Goal: Task Accomplishment & Management: Manage account settings

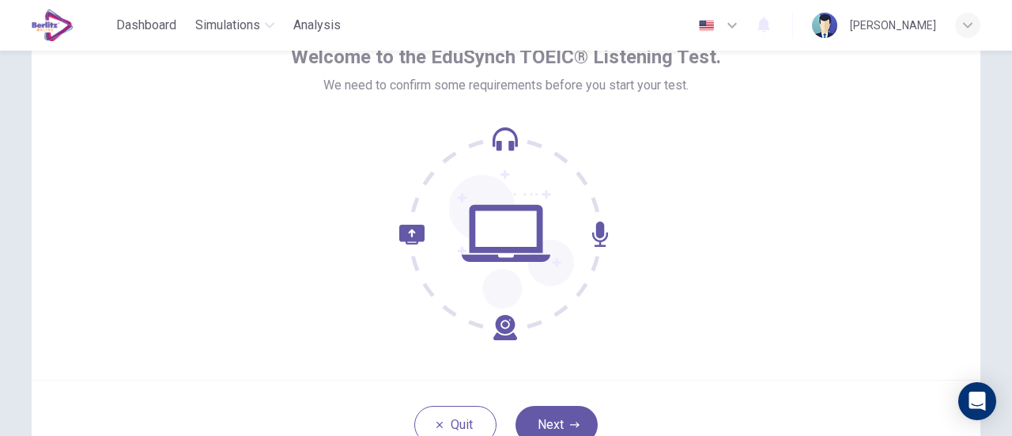
scroll to position [222, 0]
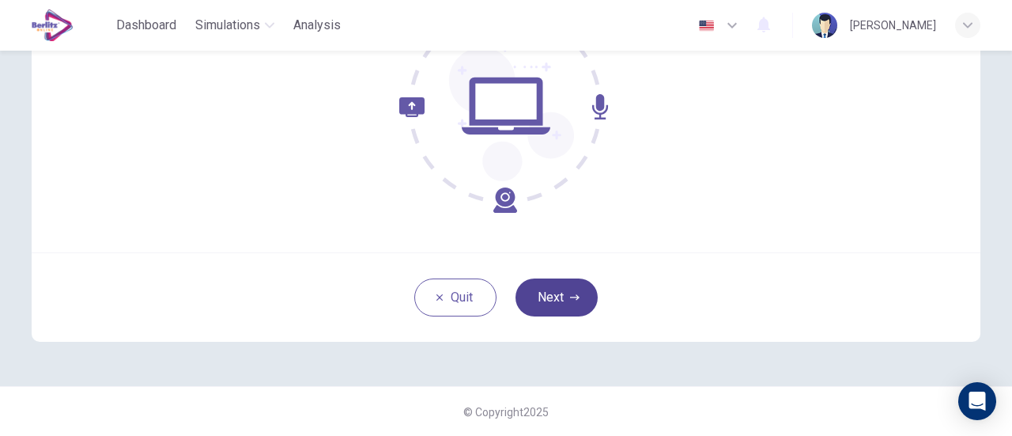
click at [559, 293] on button "Next" at bounding box center [556, 297] width 82 height 38
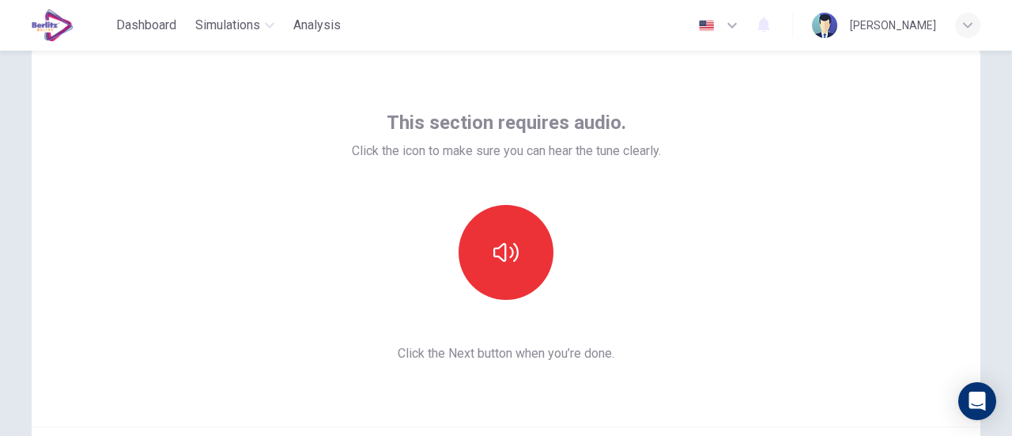
scroll to position [0, 0]
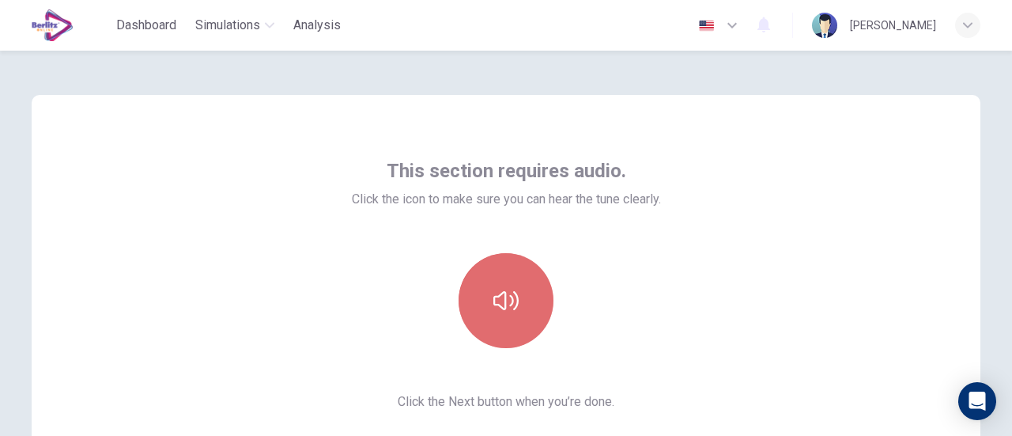
click at [484, 292] on button "button" at bounding box center [505, 300] width 95 height 95
click at [520, 304] on button "button" at bounding box center [505, 300] width 95 height 95
click at [515, 312] on button "button" at bounding box center [505, 300] width 95 height 95
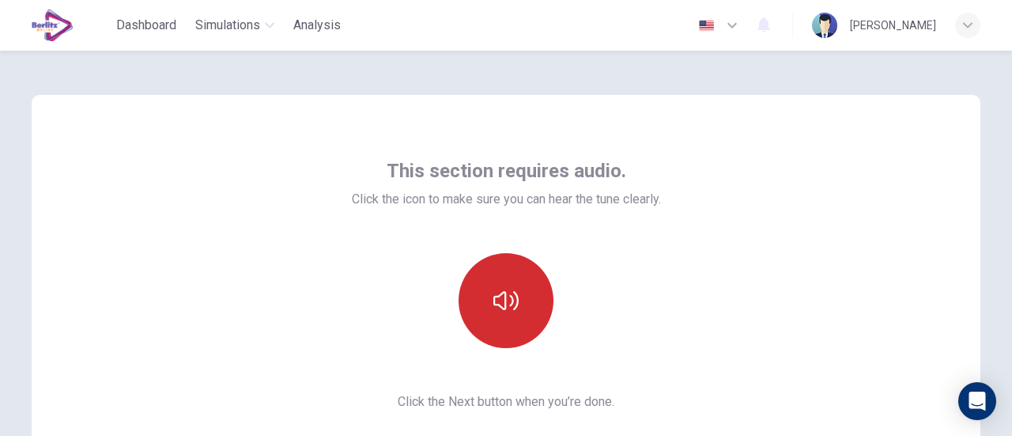
click at [483, 310] on button "button" at bounding box center [505, 300] width 95 height 95
click at [512, 292] on icon "button" at bounding box center [505, 300] width 25 height 25
click at [512, 309] on icon "button" at bounding box center [505, 300] width 25 height 25
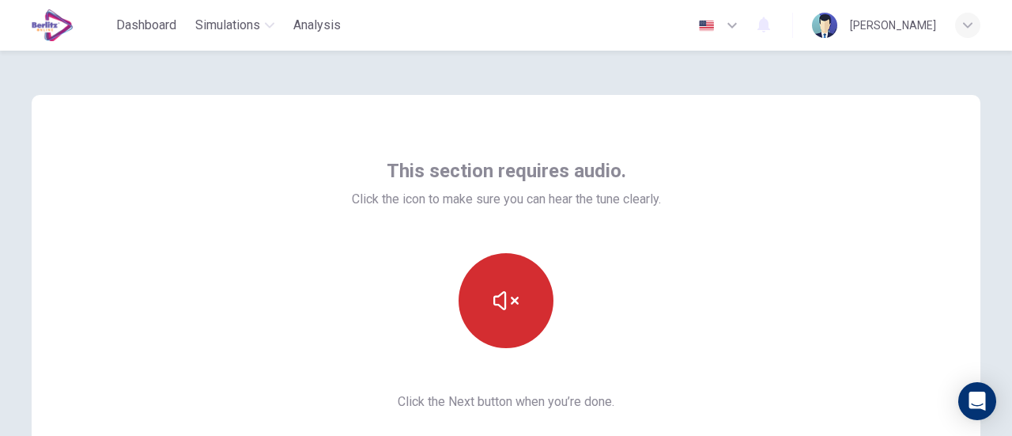
click at [509, 304] on icon "button" at bounding box center [505, 300] width 25 height 25
click at [534, 301] on button "button" at bounding box center [505, 300] width 95 height 95
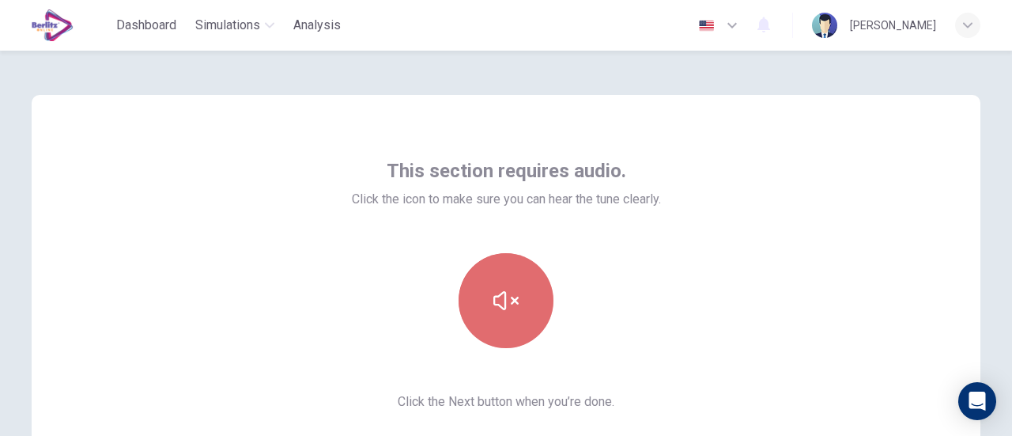
click at [543, 298] on button "button" at bounding box center [505, 300] width 95 height 95
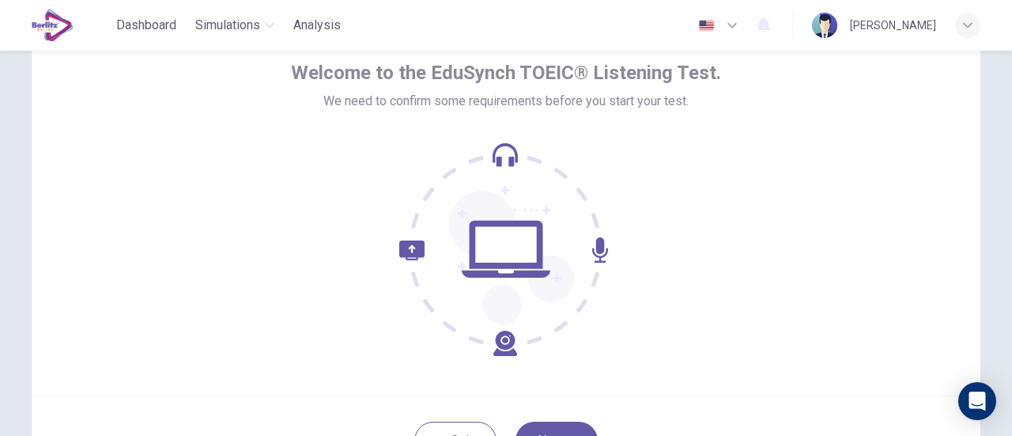
scroll to position [158, 0]
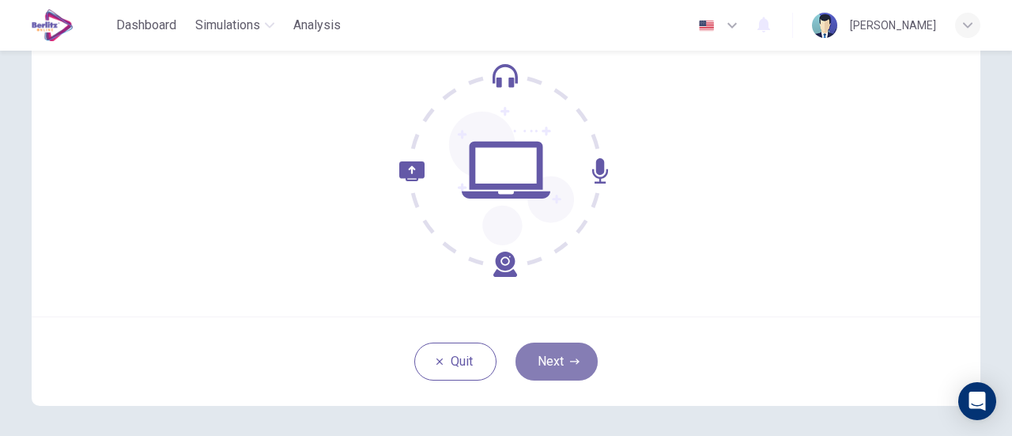
click at [578, 366] on button "Next" at bounding box center [556, 361] width 82 height 38
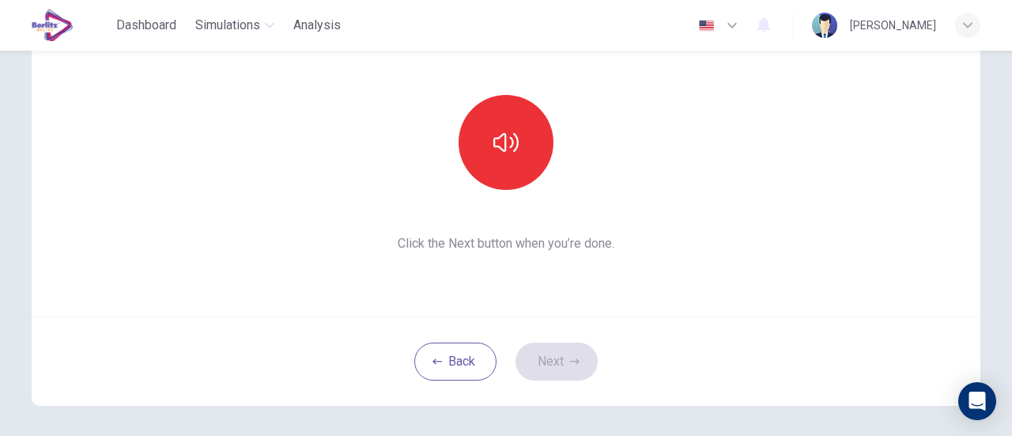
scroll to position [79, 0]
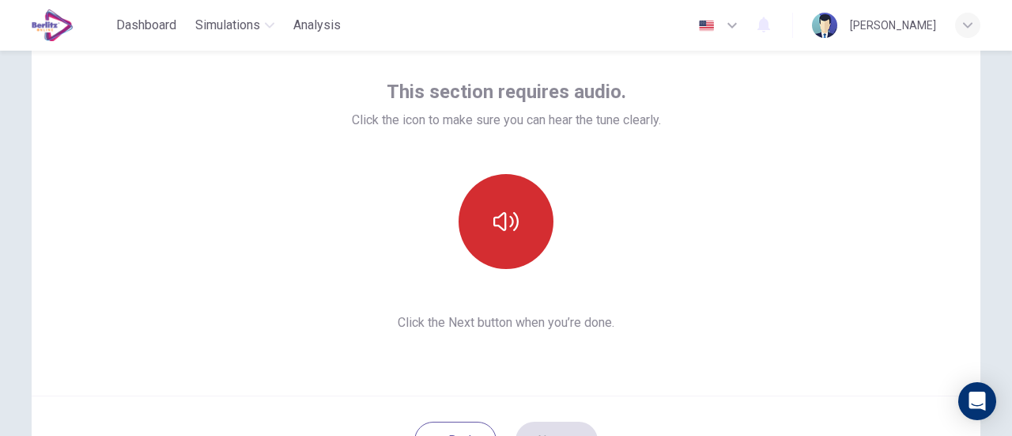
click at [484, 222] on button "button" at bounding box center [505, 221] width 95 height 95
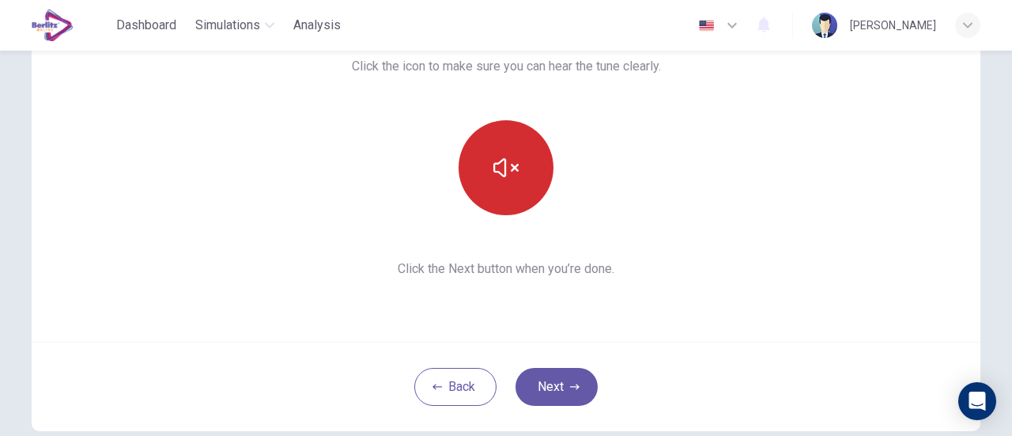
scroll to position [158, 0]
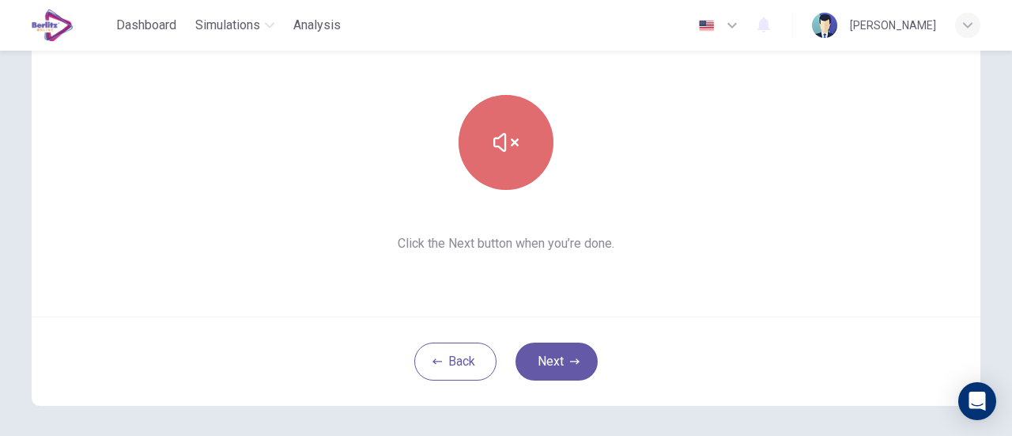
click at [482, 169] on button "button" at bounding box center [505, 142] width 95 height 95
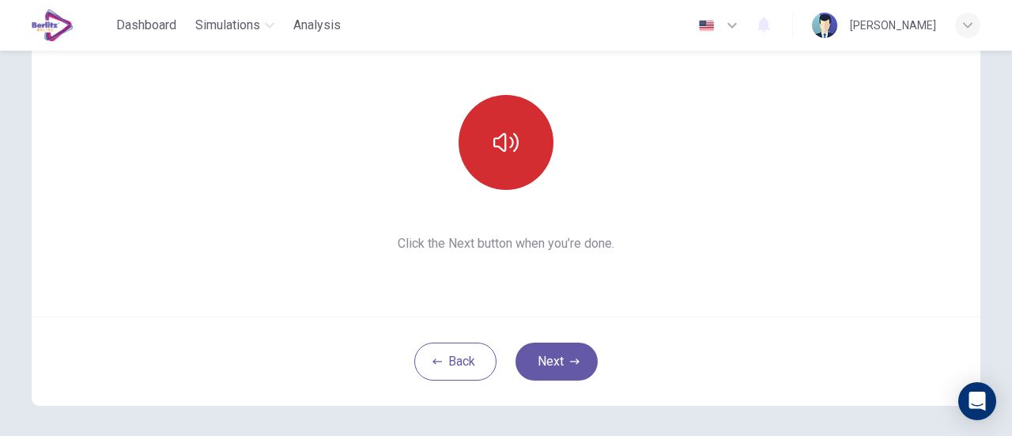
click at [482, 169] on button "button" at bounding box center [505, 142] width 95 height 95
click at [511, 159] on button "button" at bounding box center [505, 142] width 95 height 95
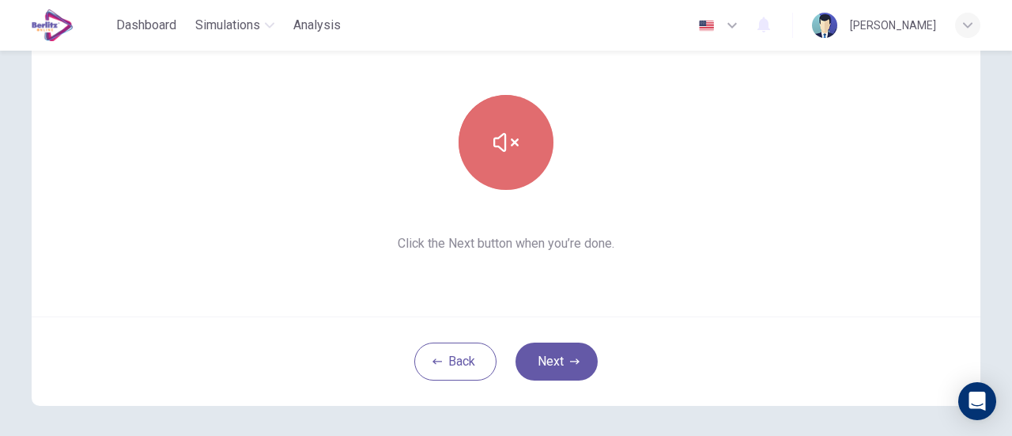
click at [519, 181] on button "button" at bounding box center [505, 142] width 95 height 95
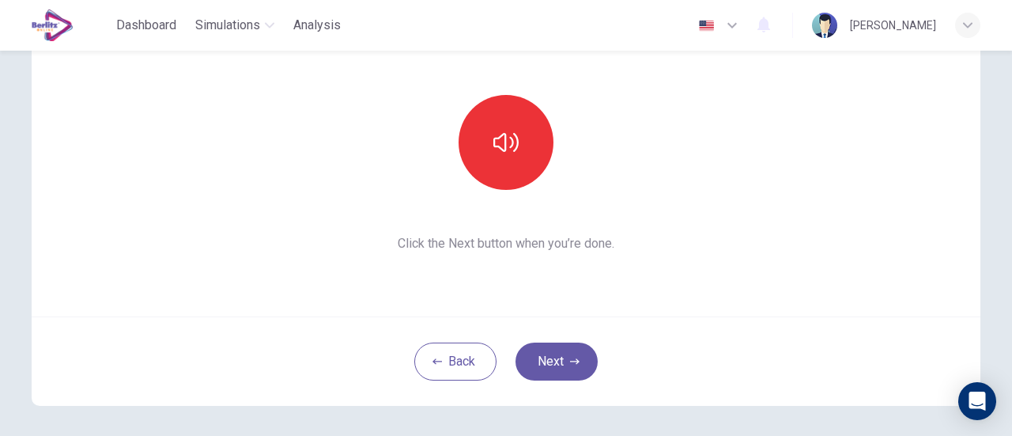
scroll to position [79, 0]
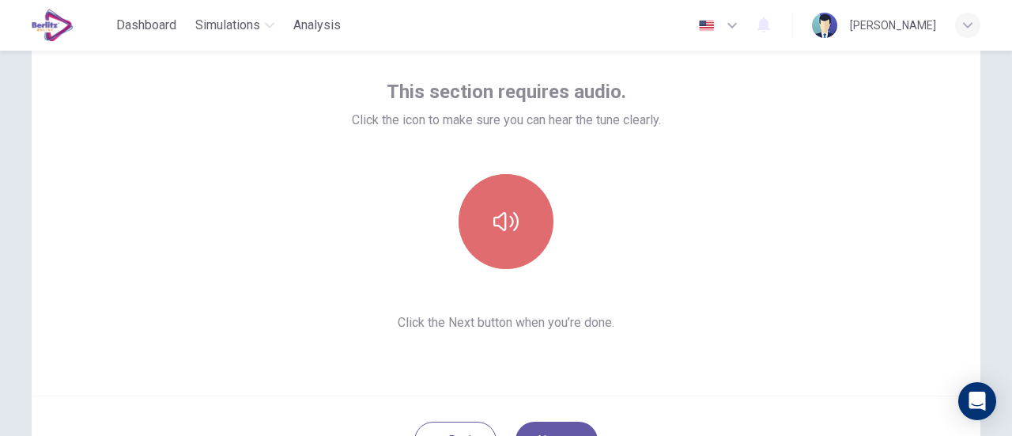
click at [531, 228] on button "button" at bounding box center [505, 221] width 95 height 95
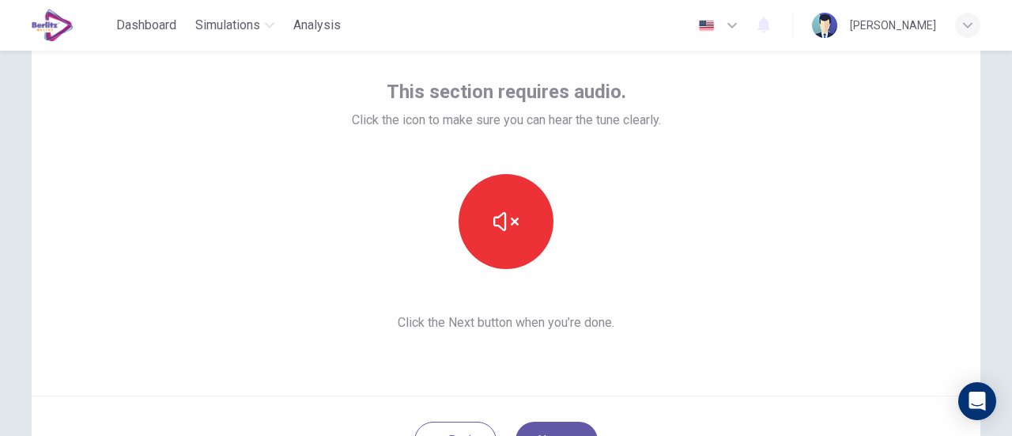
click at [613, 228] on div at bounding box center [506, 221] width 309 height 95
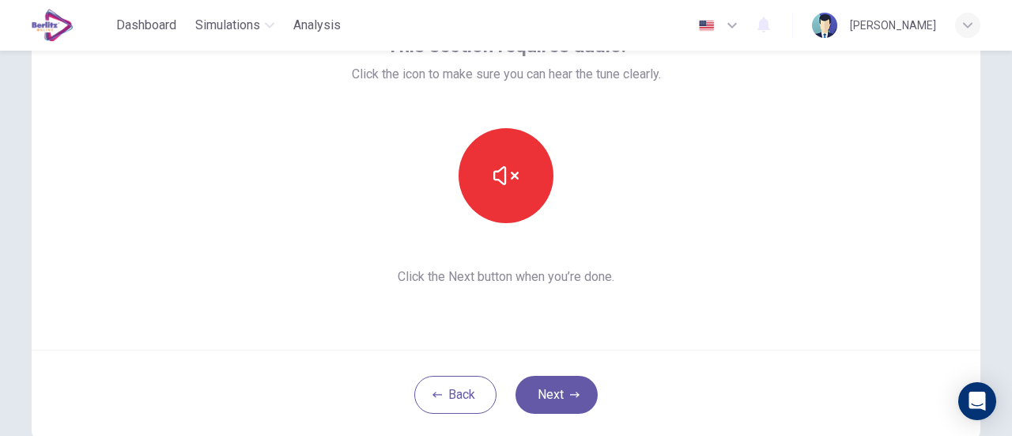
scroll to position [158, 0]
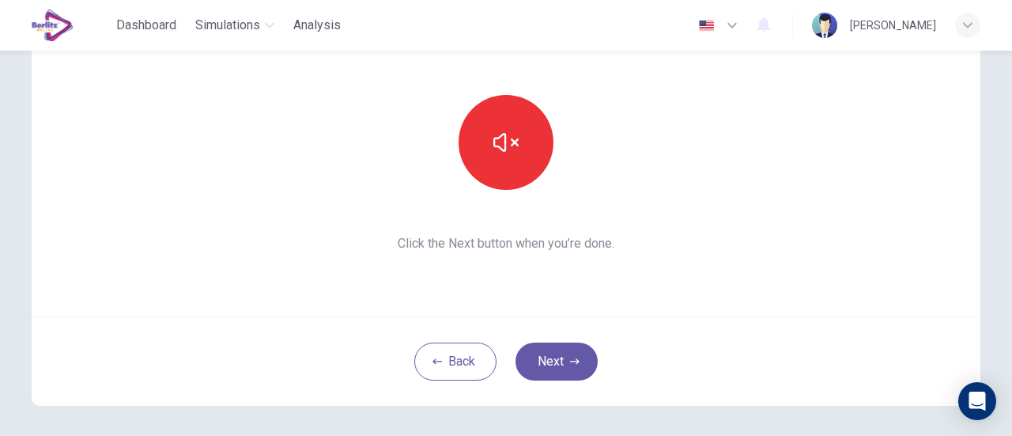
click at [403, 92] on div "This section requires audio. Click the icon to make sure you can hear the tune …" at bounding box center [506, 126] width 309 height 253
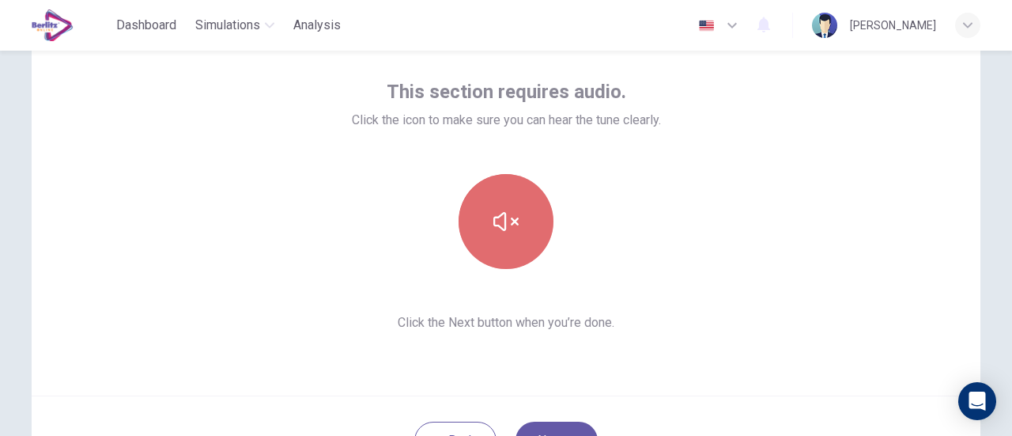
click at [506, 241] on button "button" at bounding box center [505, 221] width 95 height 95
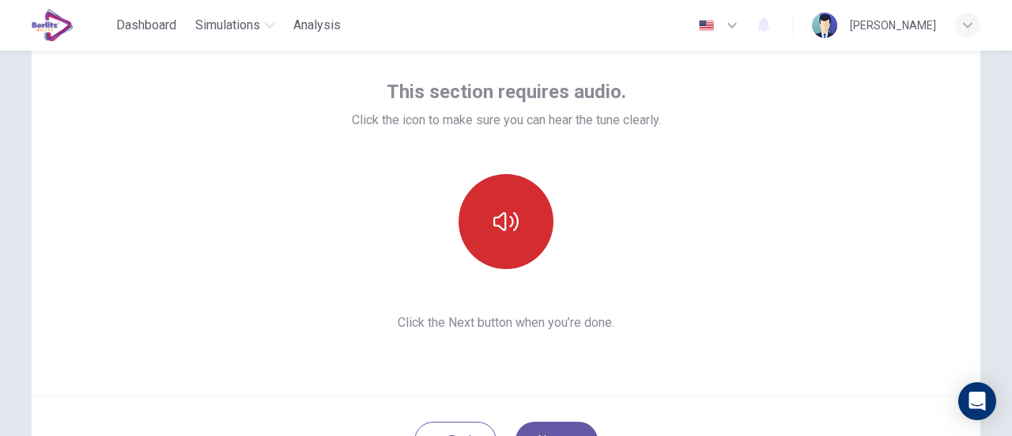
click at [522, 235] on button "button" at bounding box center [505, 221] width 95 height 95
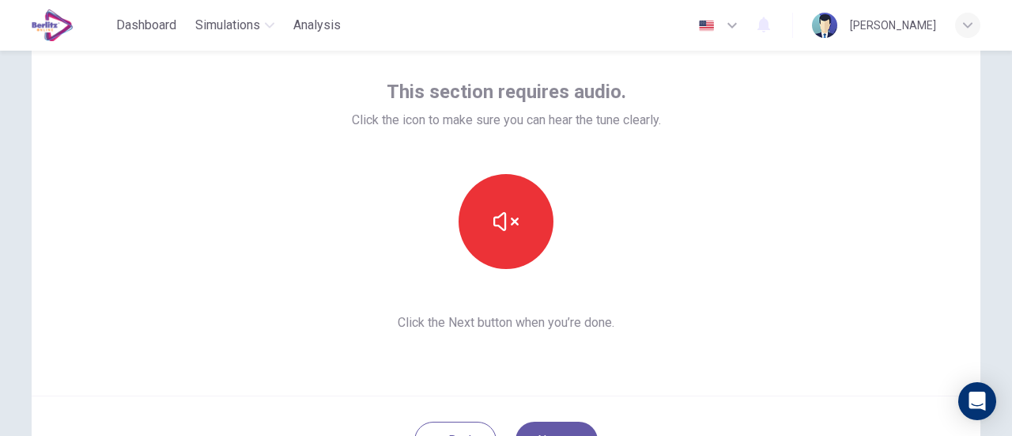
click at [62, 32] on img at bounding box center [53, 25] width 42 height 32
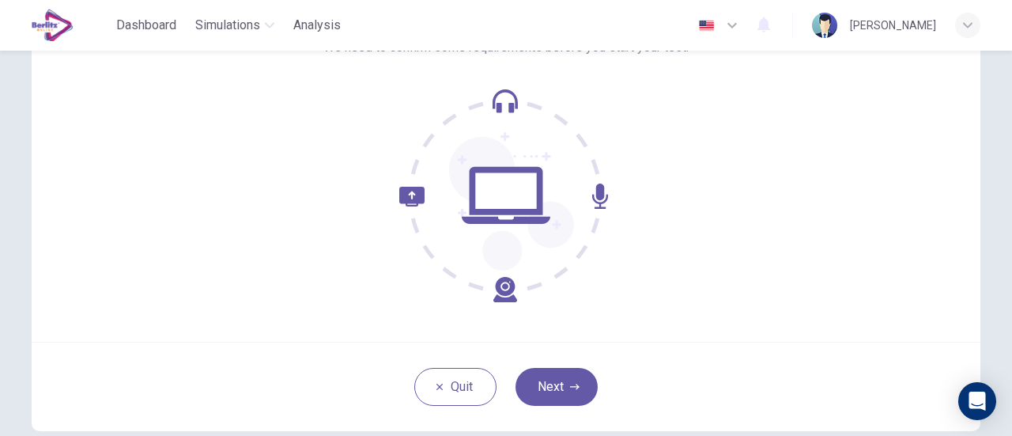
scroll to position [158, 0]
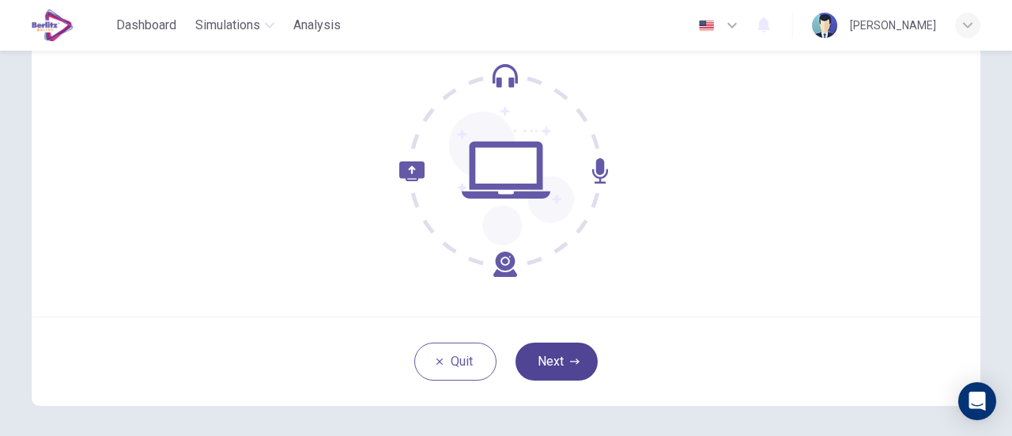
click at [544, 368] on button "Next" at bounding box center [556, 361] width 82 height 38
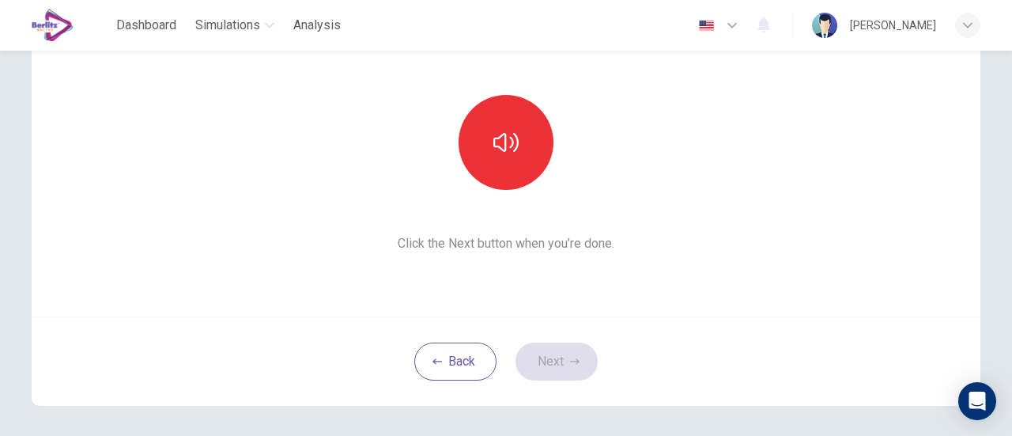
scroll to position [79, 0]
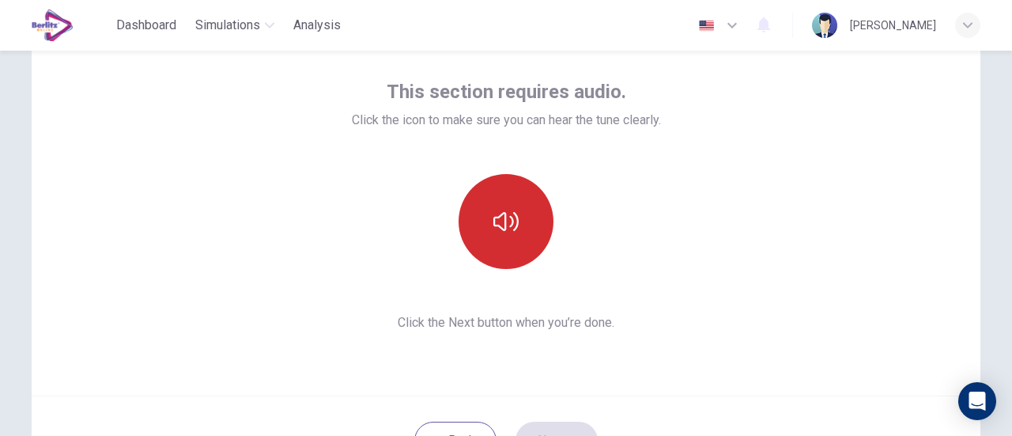
click at [530, 252] on button "button" at bounding box center [505, 221] width 95 height 95
click at [525, 228] on button "button" at bounding box center [505, 221] width 95 height 95
click at [481, 234] on button "button" at bounding box center [505, 221] width 95 height 95
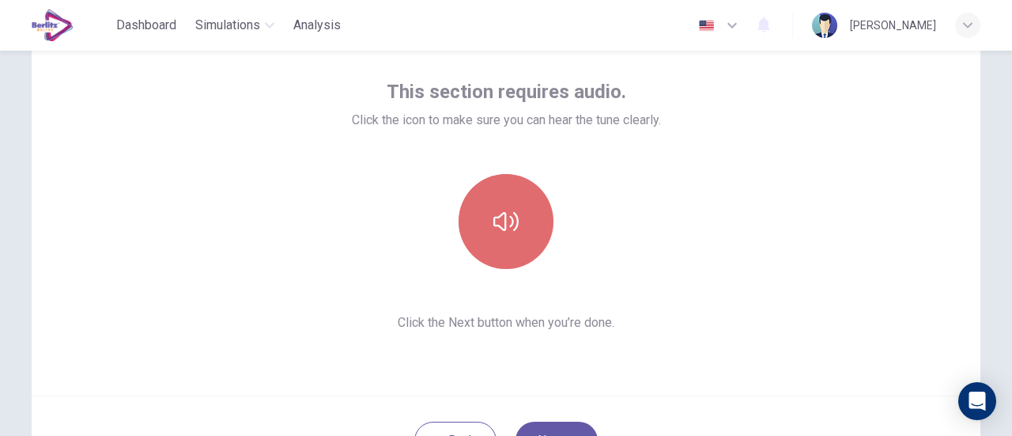
click at [481, 234] on button "button" at bounding box center [505, 221] width 95 height 95
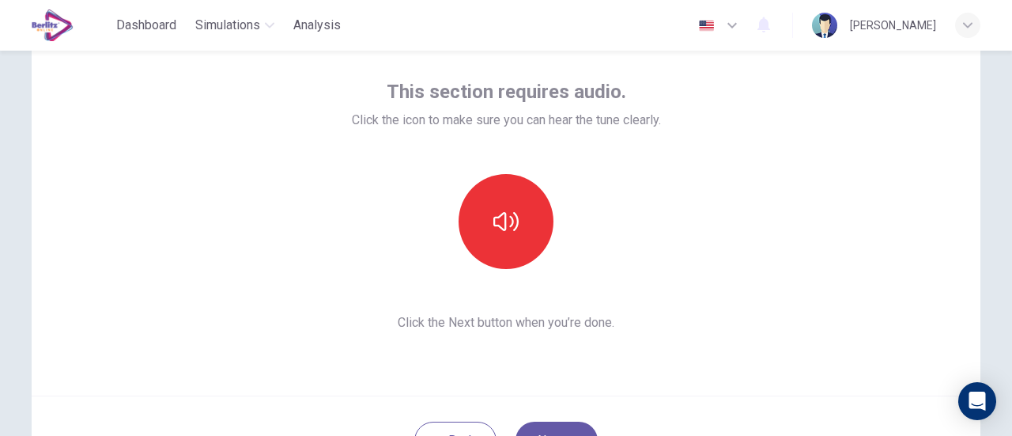
click at [953, 26] on div "[PERSON_NAME]" at bounding box center [896, 25] width 168 height 25
